Goal: Information Seeking & Learning: Learn about a topic

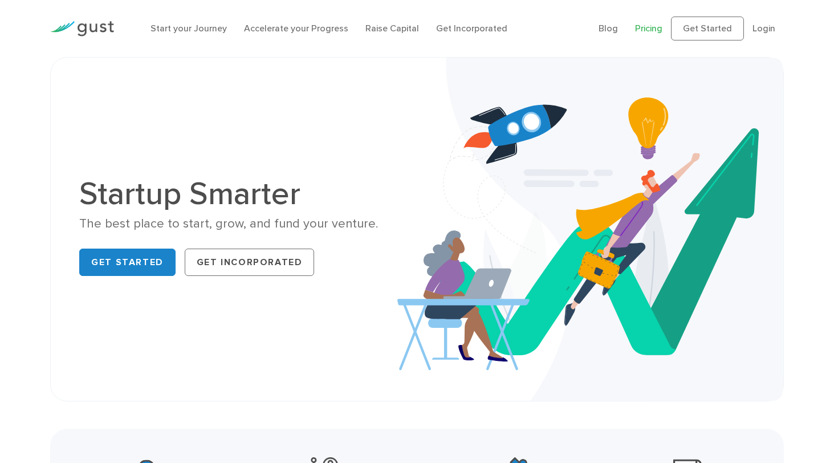
click at [651, 26] on link "Pricing" at bounding box center [648, 28] width 27 height 11
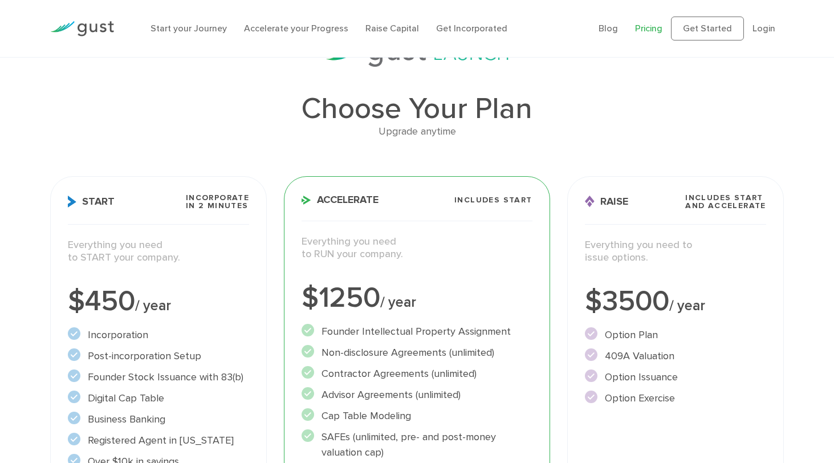
scroll to position [34, 0]
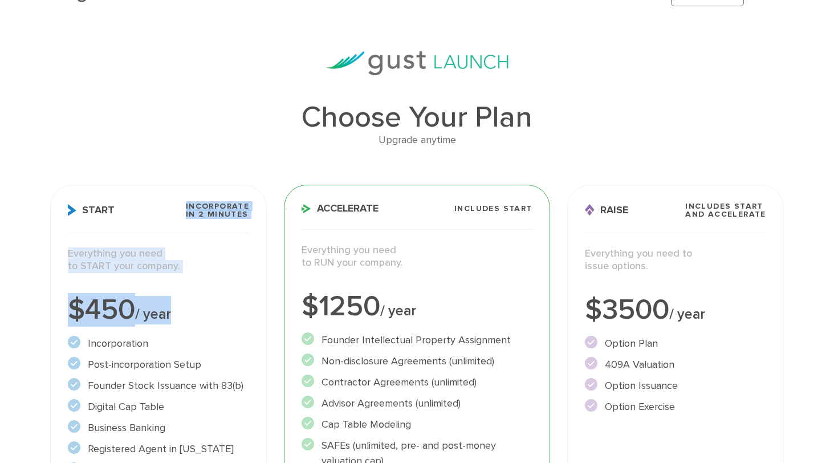
drag, startPoint x: 177, startPoint y: 203, endPoint x: 214, endPoint y: 329, distance: 131.3
click at [215, 329] on div "Start Incorporate in 2 Minutes Everything you need to START your company. $450 …" at bounding box center [158, 418] width 217 height 467
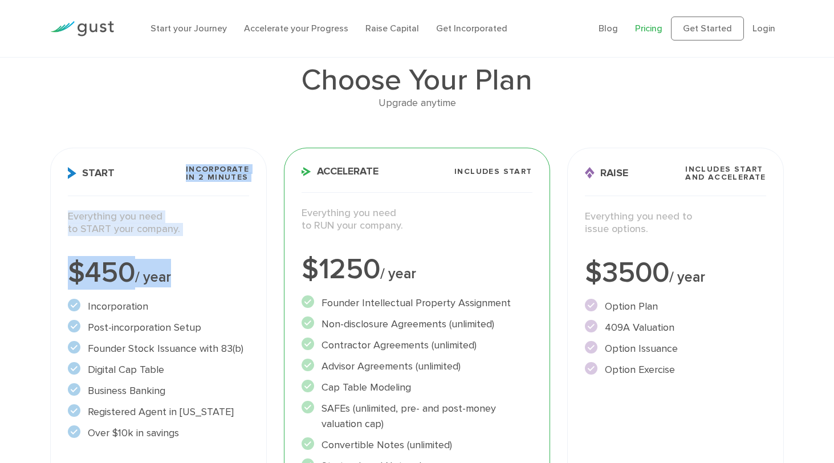
scroll to position [50, 0]
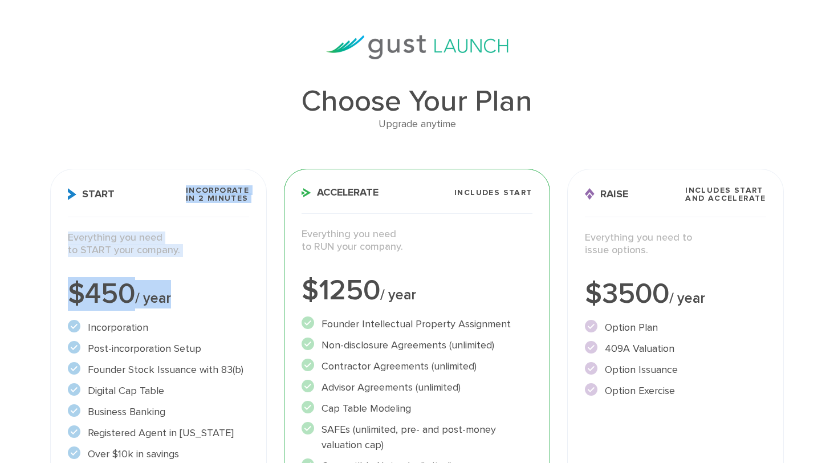
drag, startPoint x: 317, startPoint y: 192, endPoint x: 417, endPoint y: 298, distance: 146.0
click at [417, 298] on div "Accelerate Includes START Everything you need to RUN your company. $1250 / year…" at bounding box center [417, 402] width 266 height 467
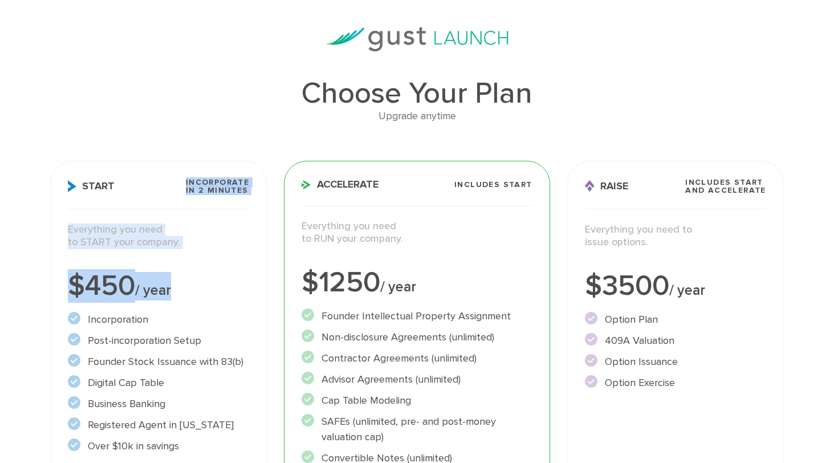
scroll to position [0, 0]
